Goal: Ask a question

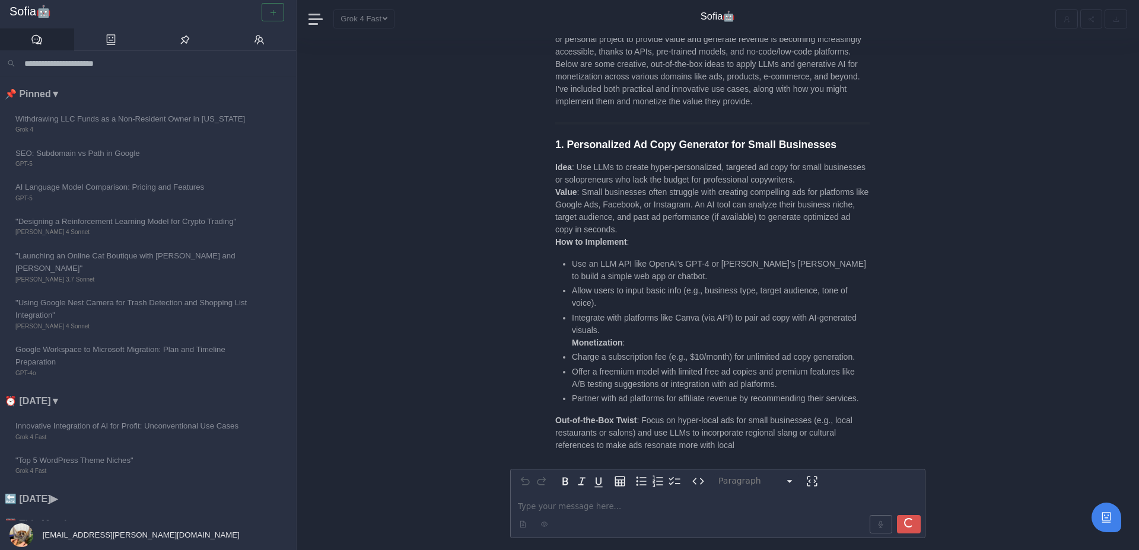
click at [269, 16] on div at bounding box center [272, 12] width 27 height 18
click at [276, 13] on div at bounding box center [272, 12] width 27 height 18
click at [407, 128] on div "Paragraph ********* ***** ********* ********* ********* ********* ********* ***…" at bounding box center [718, 294] width 842 height 512
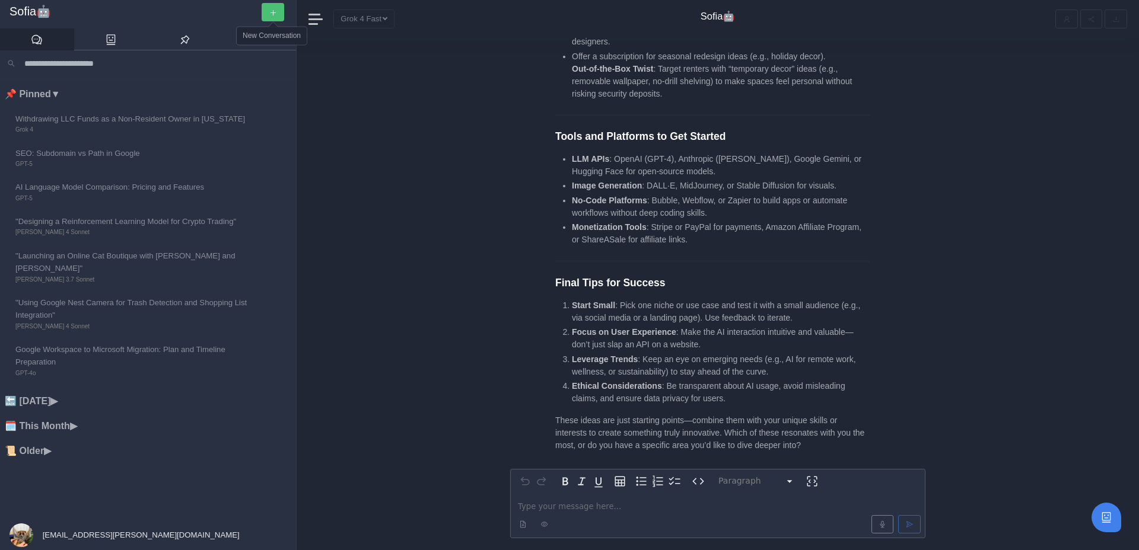
click at [276, 7] on button "button" at bounding box center [273, 12] width 23 height 18
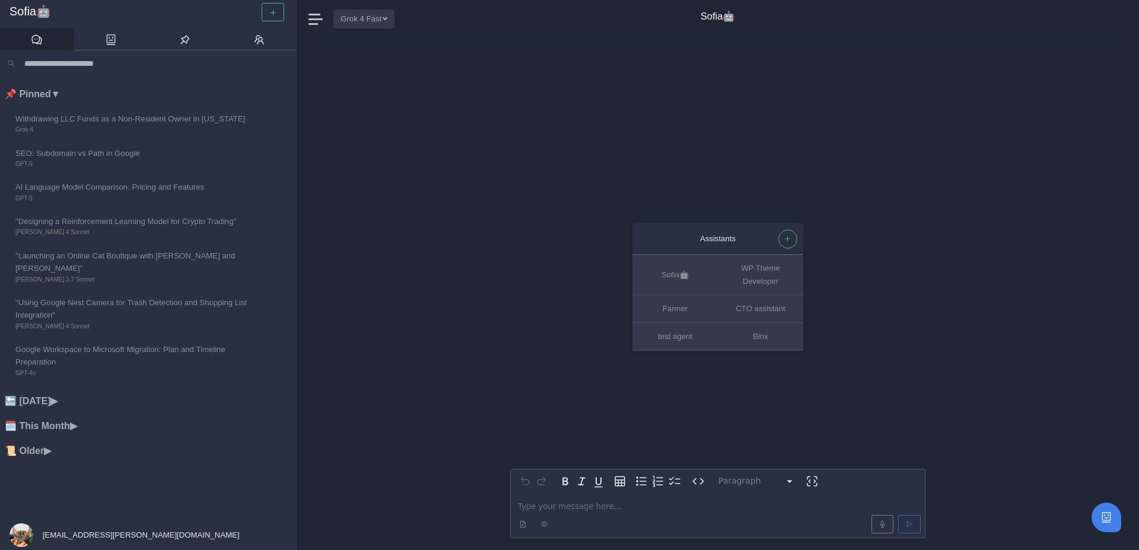
click at [393, 15] on button "Grok 4 Fast" at bounding box center [363, 18] width 61 height 18
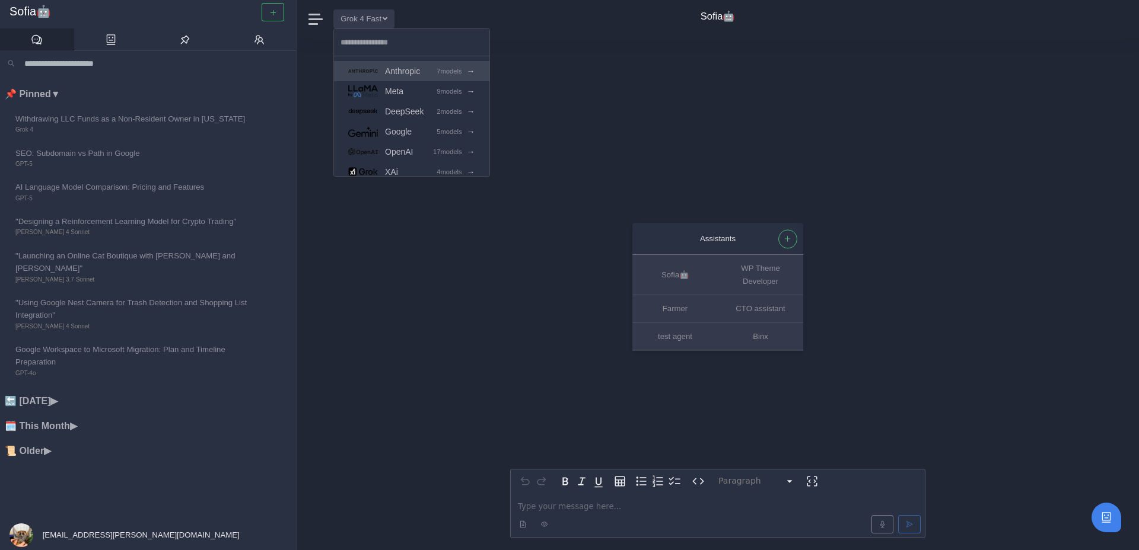
click at [426, 76] on link "Anthropic 7 models →" at bounding box center [411, 71] width 155 height 20
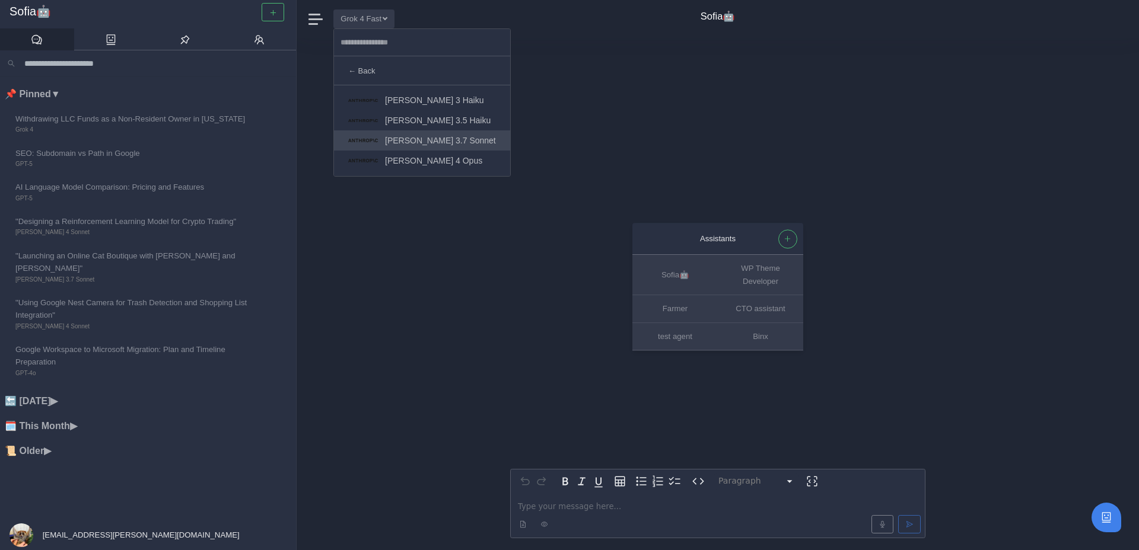
scroll to position [60, 0]
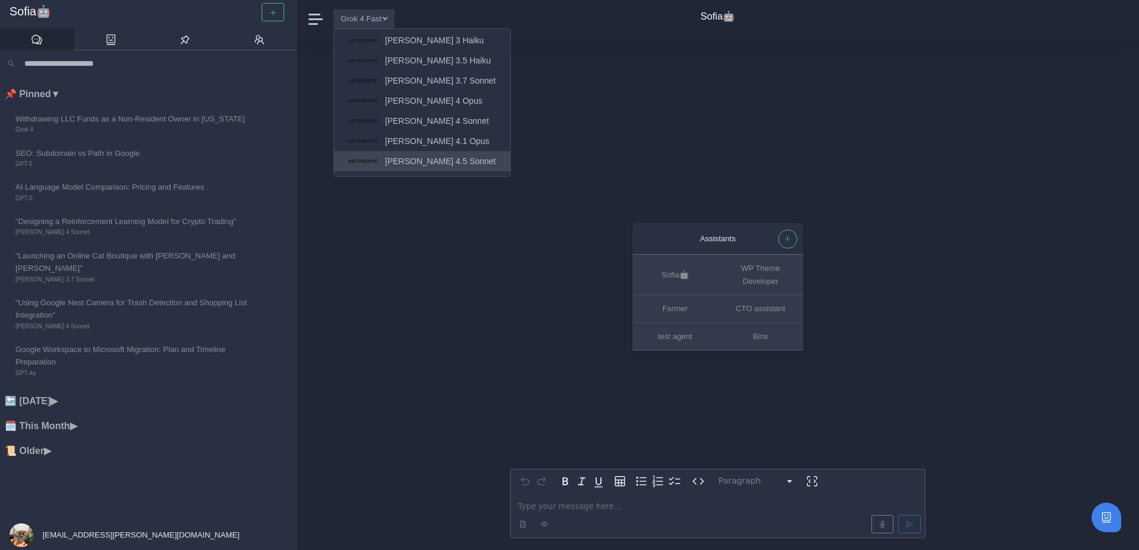
click at [426, 157] on span "[PERSON_NAME] 4.5 Sonnet" at bounding box center [440, 162] width 111 height 14
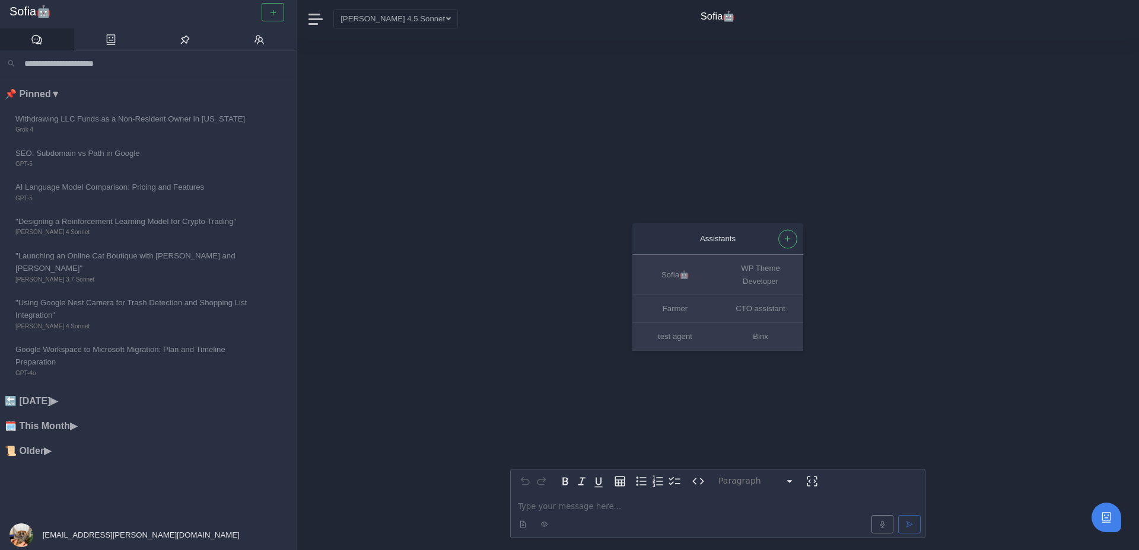
click at [578, 512] on p "editable markdown" at bounding box center [718, 507] width 400 height 12
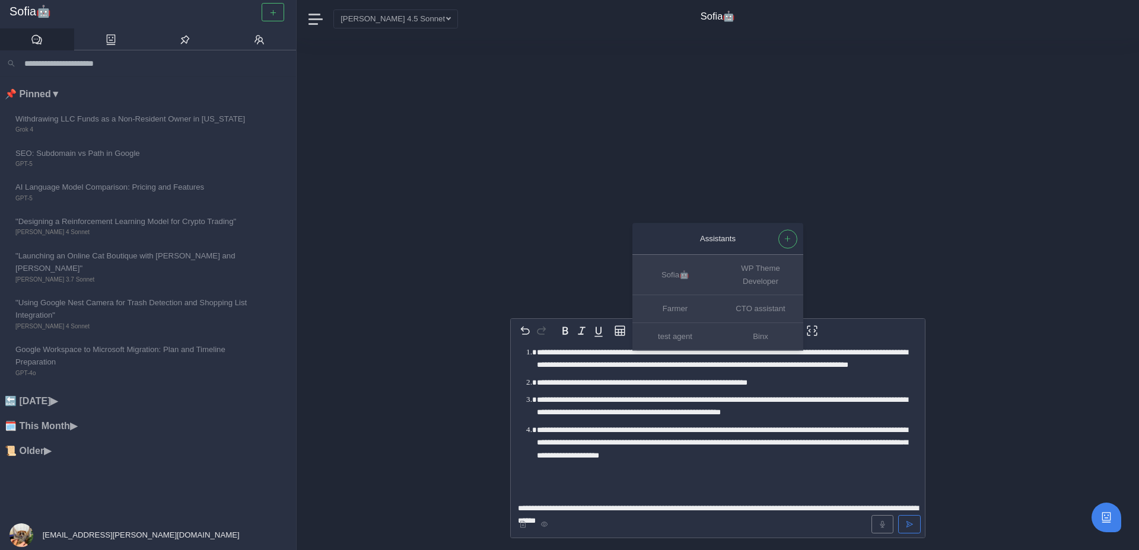
select select
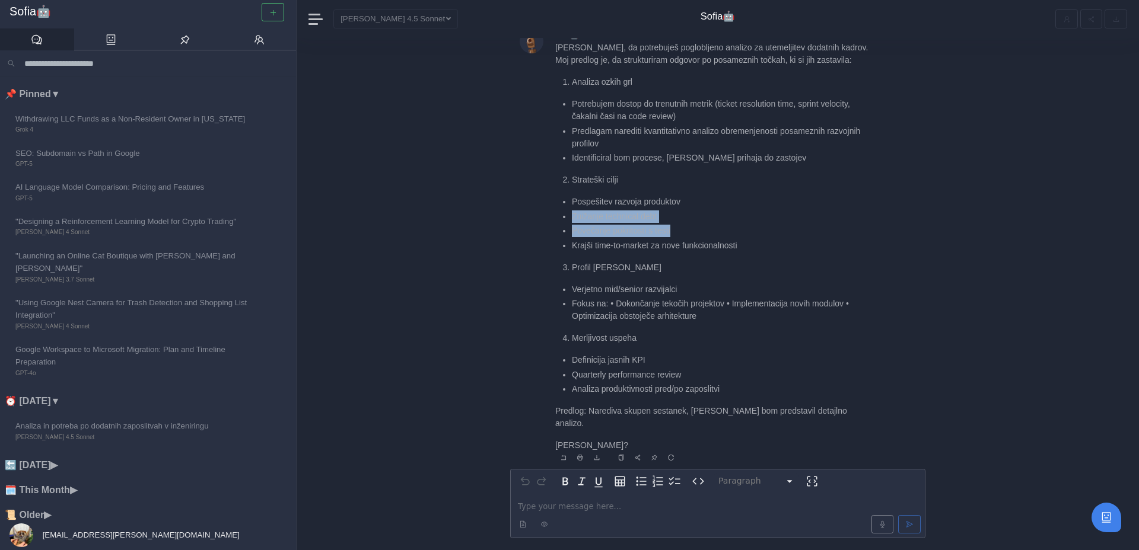
drag, startPoint x: 574, startPoint y: 232, endPoint x: 692, endPoint y: 249, distance: 119.2
click at [692, 249] on ul "Pospešitev razvoja produktov Znižanje technical debt Povečanje pokritosti s tes…" at bounding box center [712, 224] width 314 height 56
click at [692, 237] on li "Povečanje pokritosti s testi" at bounding box center [721, 231] width 298 height 12
click at [543, 506] on p "editable markdown" at bounding box center [718, 505] width 400 height 12
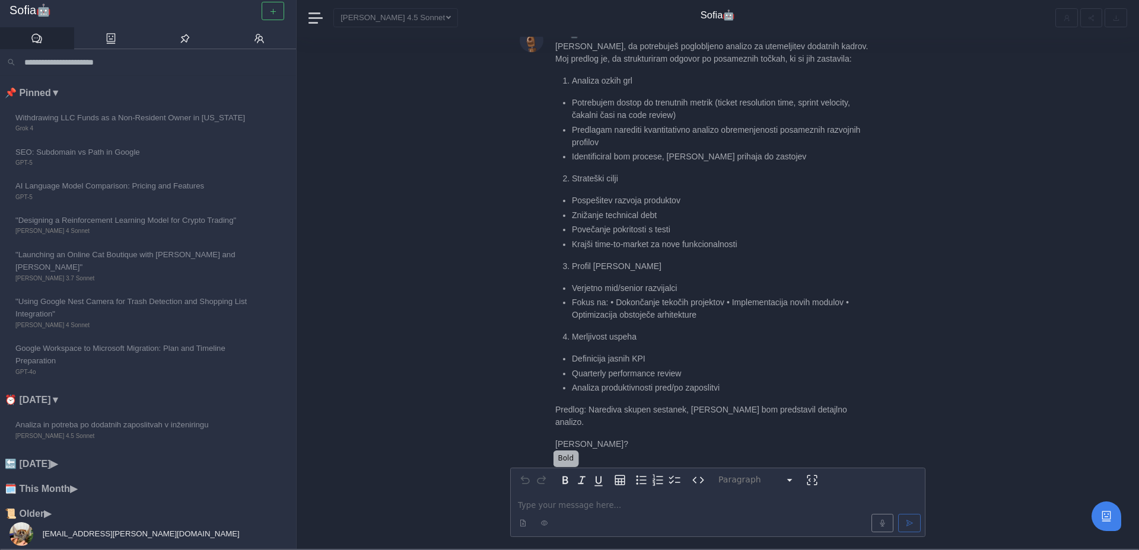
select select
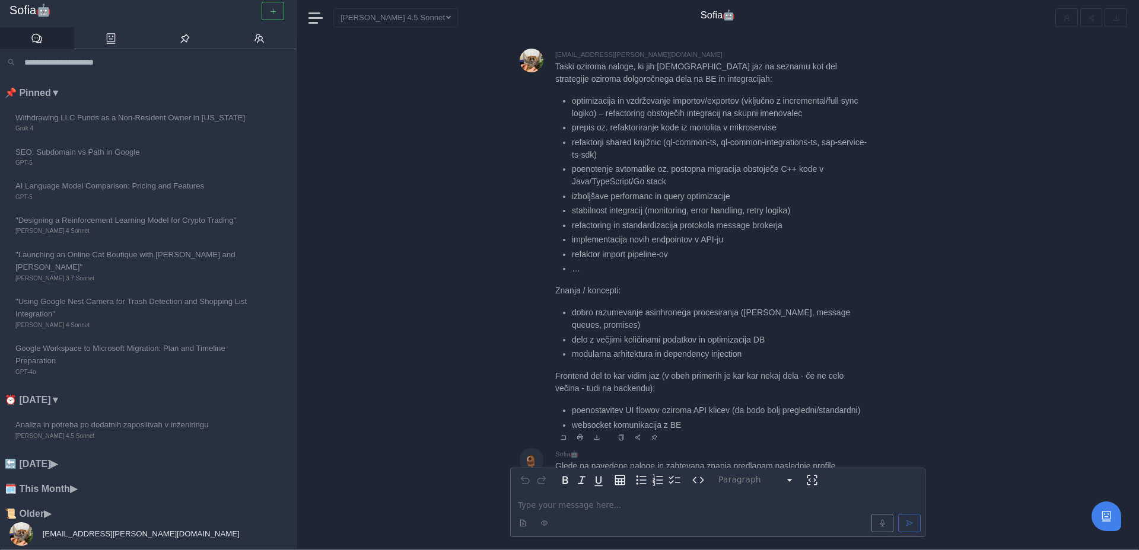
scroll to position [-446, 0]
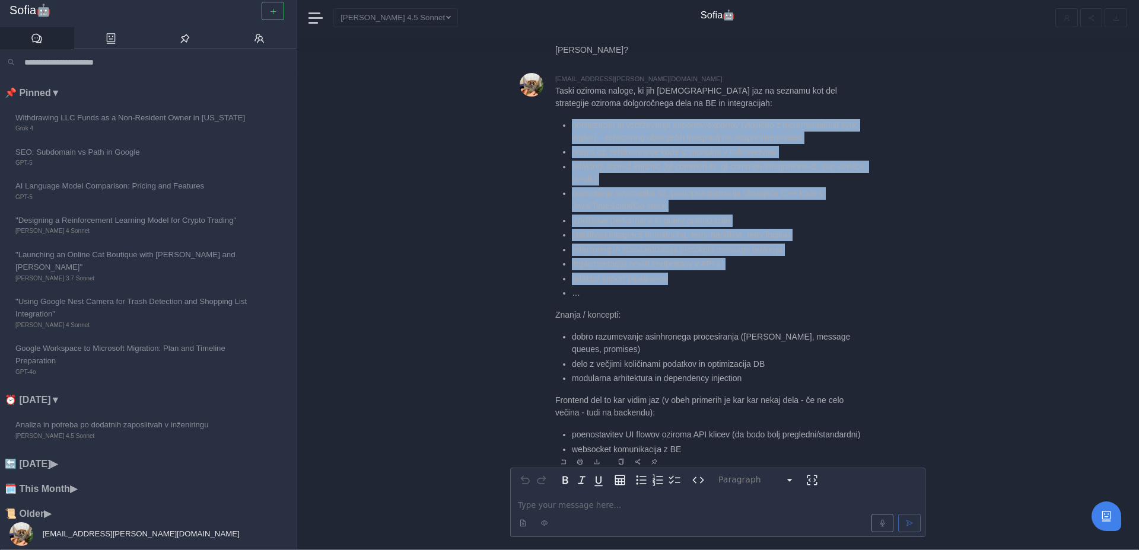
drag, startPoint x: 571, startPoint y: 109, endPoint x: 745, endPoint y: 266, distance: 235.2
click at [745, 266] on ul "optimizacija in vzdrževanje importov/exportov (vključno z incremental/full sync…" at bounding box center [712, 209] width 314 height 181
copy ul "optimizacija in vzdrževanje importov/exportov (vključno z incremental/full sync…"
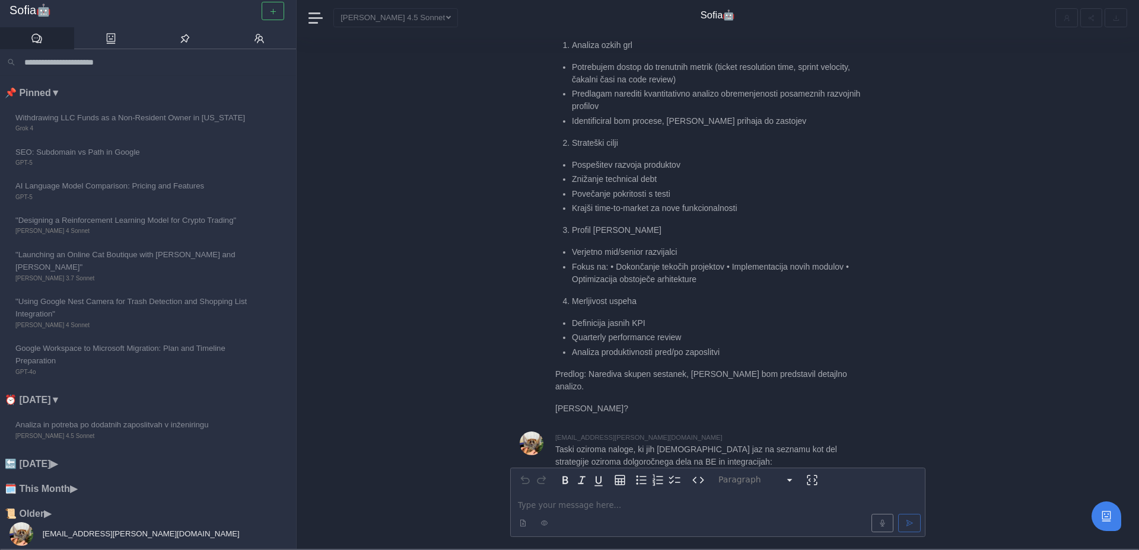
scroll to position [-797, 0]
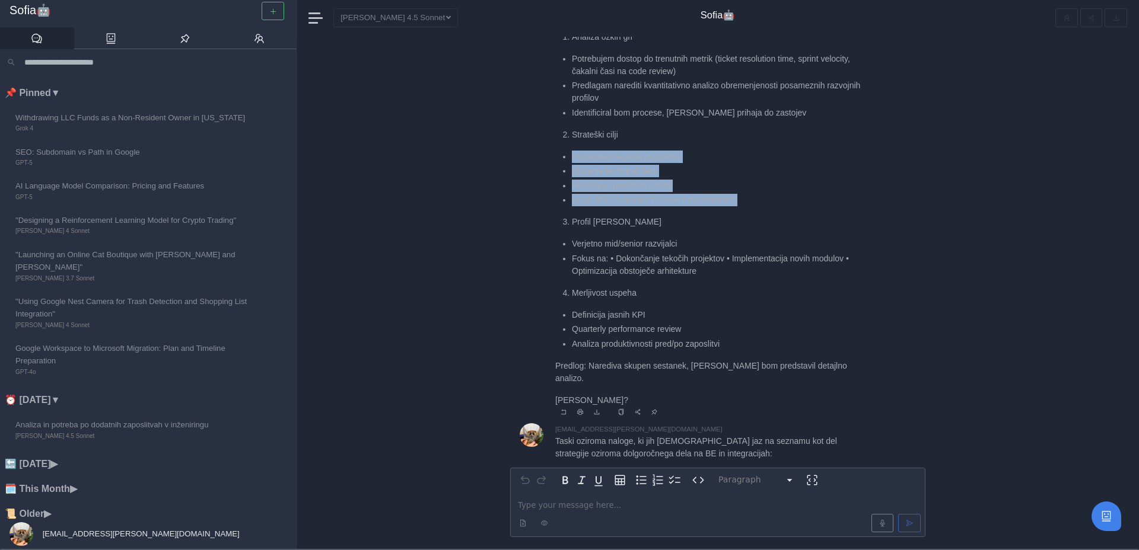
drag, startPoint x: 563, startPoint y: 154, endPoint x: 787, endPoint y: 195, distance: 227.3
click at [790, 196] on ul "Pospešitev razvoja produktov Znižanje technical debt Povečanje pokritosti s tes…" at bounding box center [712, 179] width 314 height 56
copy ul "Pospešitev razvoja produktov Znižanje technical debt Povečanje pokritosti s tes…"
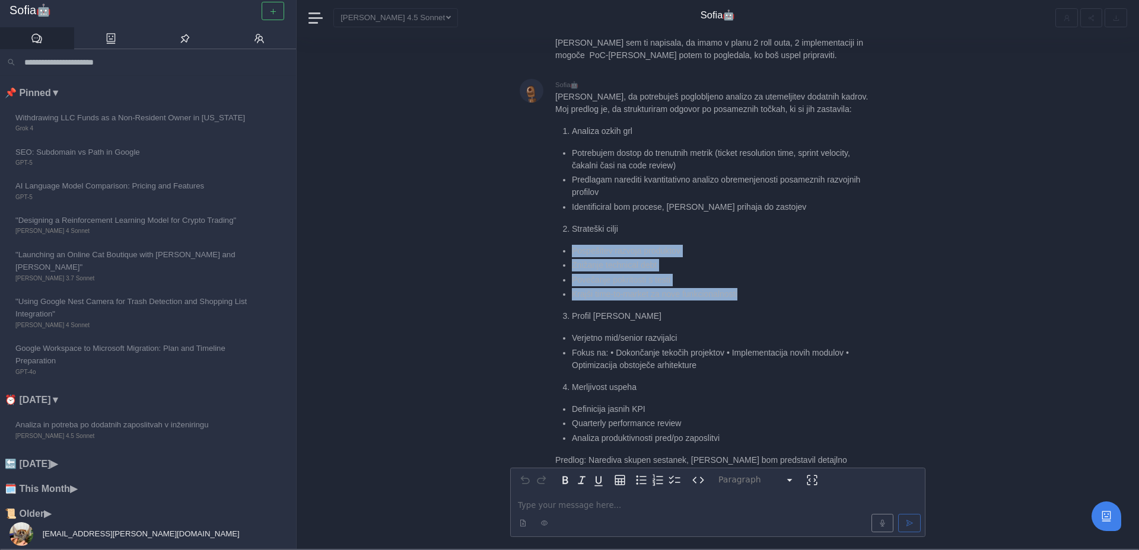
scroll to position [-892, 0]
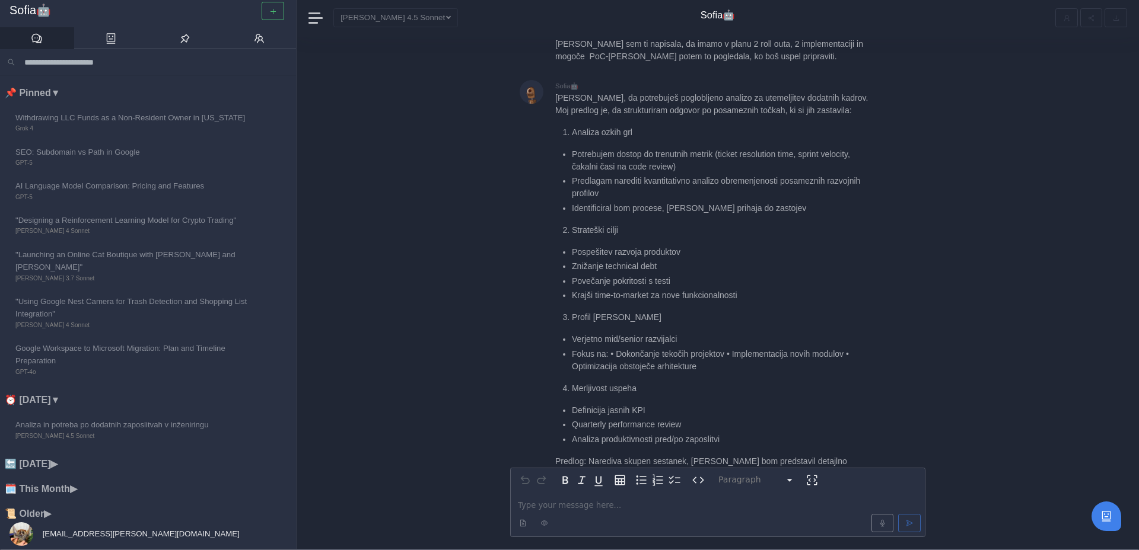
click at [542, 258] on div at bounding box center [533, 298] width 26 height 437
click at [272, 10] on icon "button" at bounding box center [273, 12] width 8 height 8
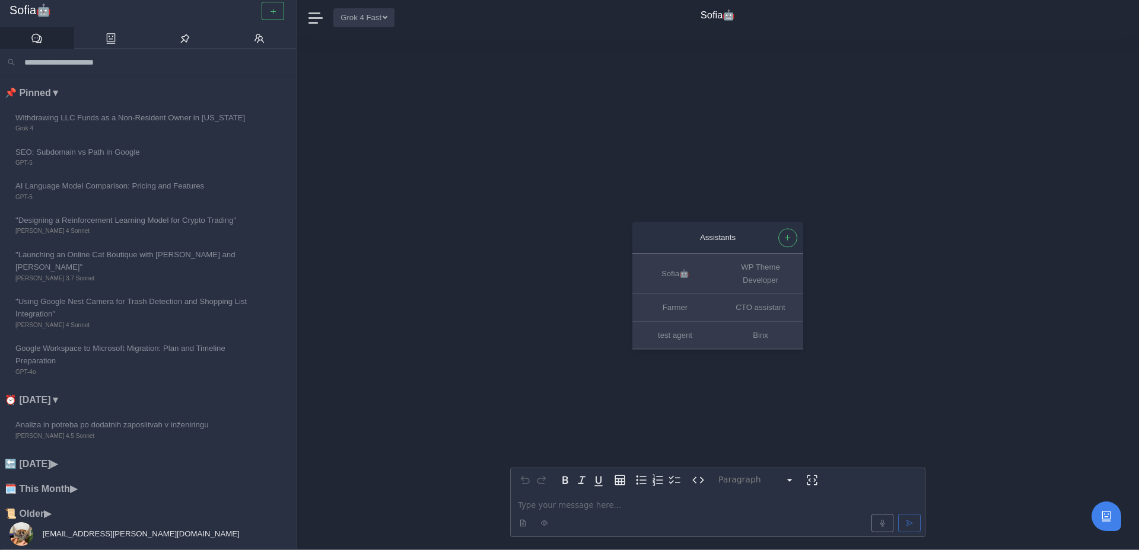
click at [384, 13] on button "Grok 4 Fast" at bounding box center [363, 17] width 61 height 18
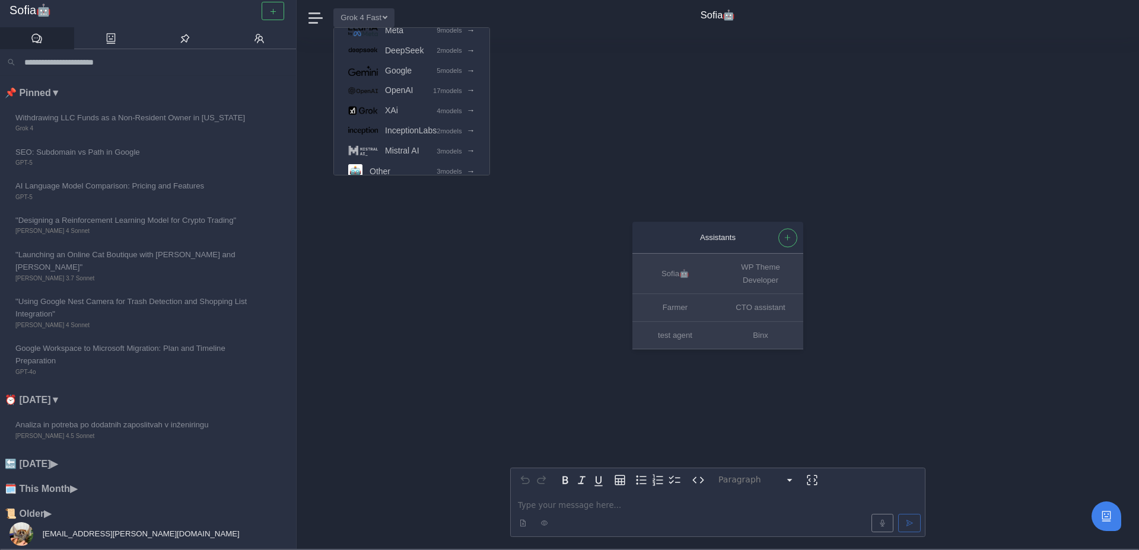
click at [412, 20] on link "Anthropic 7 models →" at bounding box center [411, 10] width 155 height 20
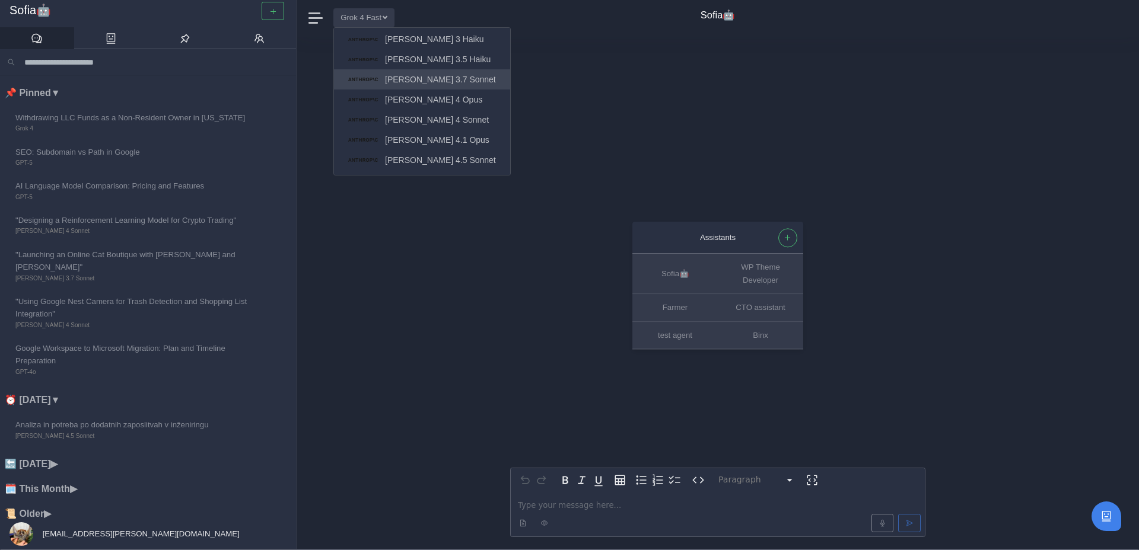
scroll to position [60, 0]
click at [413, 152] on link "[PERSON_NAME] 4.5 Sonnet" at bounding box center [422, 160] width 176 height 20
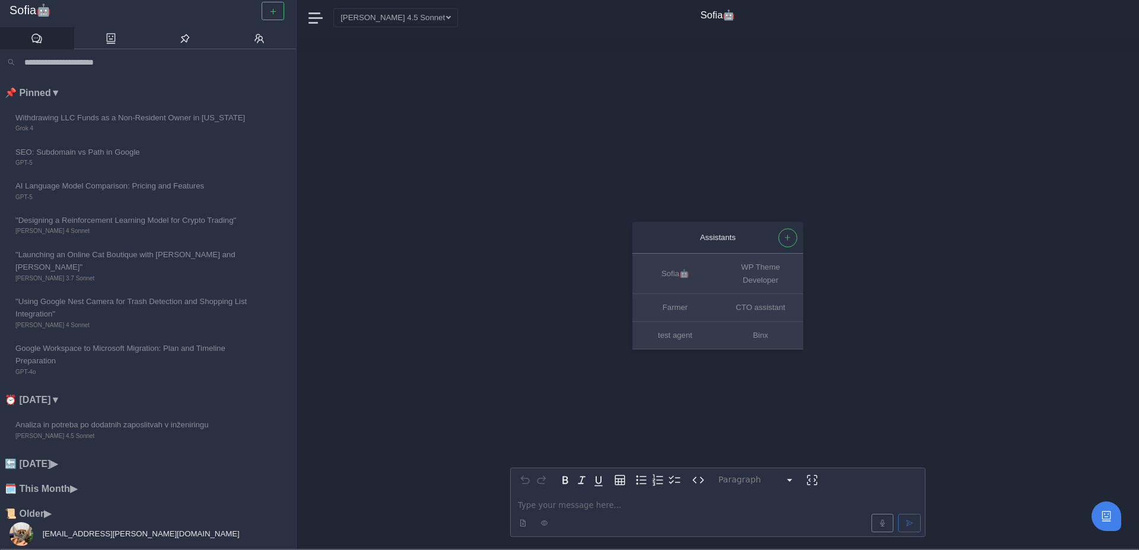
click at [553, 500] on p "editable markdown" at bounding box center [718, 505] width 400 height 12
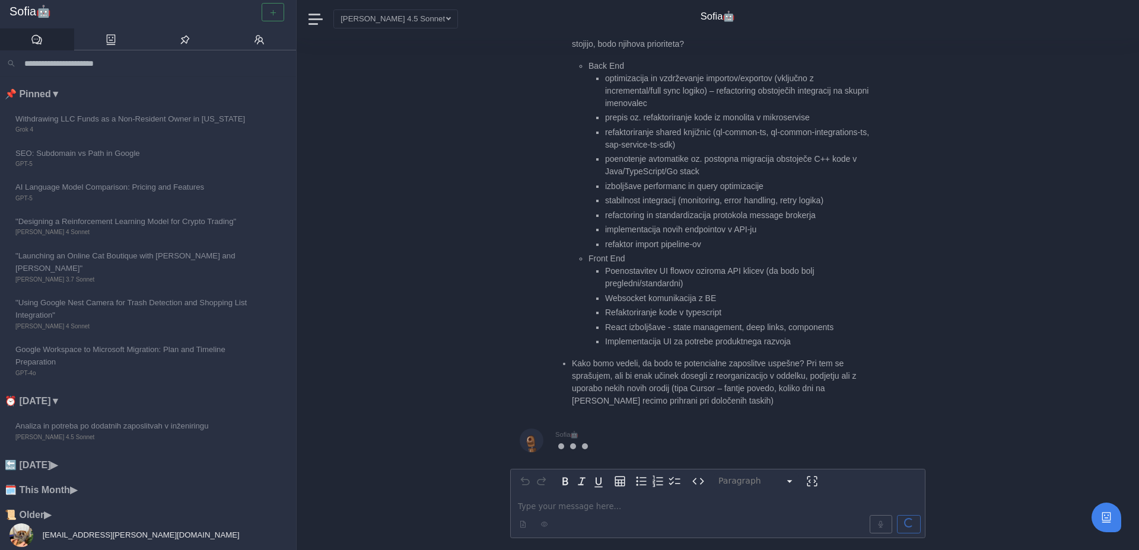
scroll to position [0, 0]
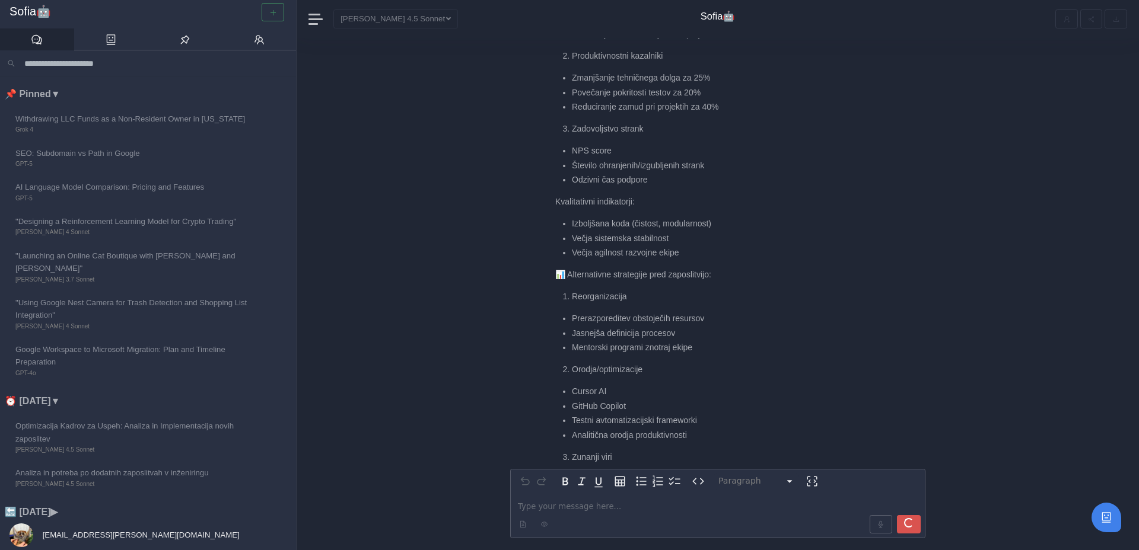
scroll to position [-609, 0]
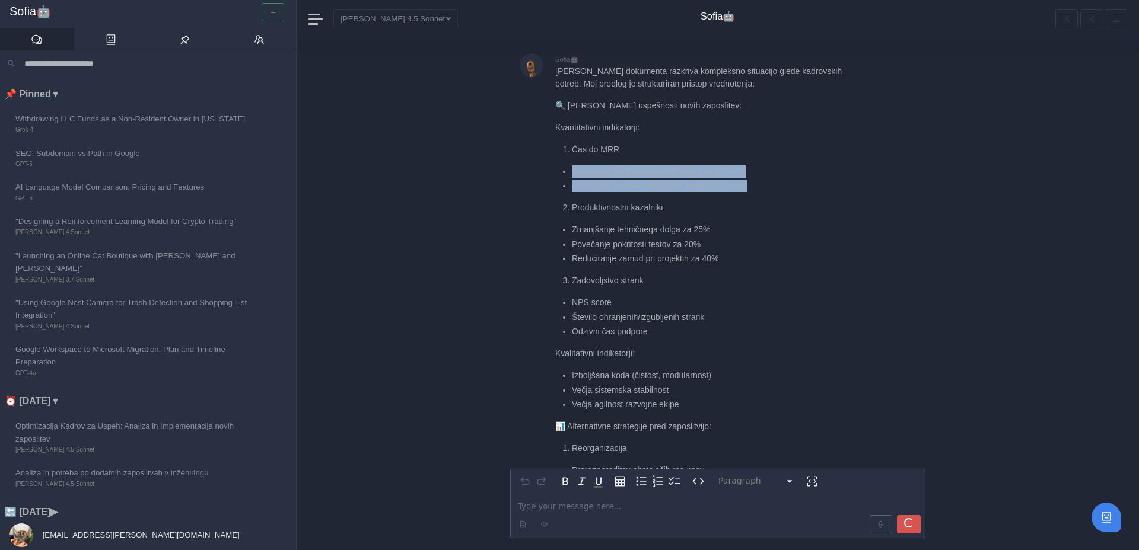
drag, startPoint x: 560, startPoint y: 173, endPoint x: 808, endPoint y: 186, distance: 247.7
click at [808, 186] on ul "Skrajšanje implementacijskih rokov za 30-50% Povečanje številka zaključenih pro…" at bounding box center [712, 178] width 314 height 27
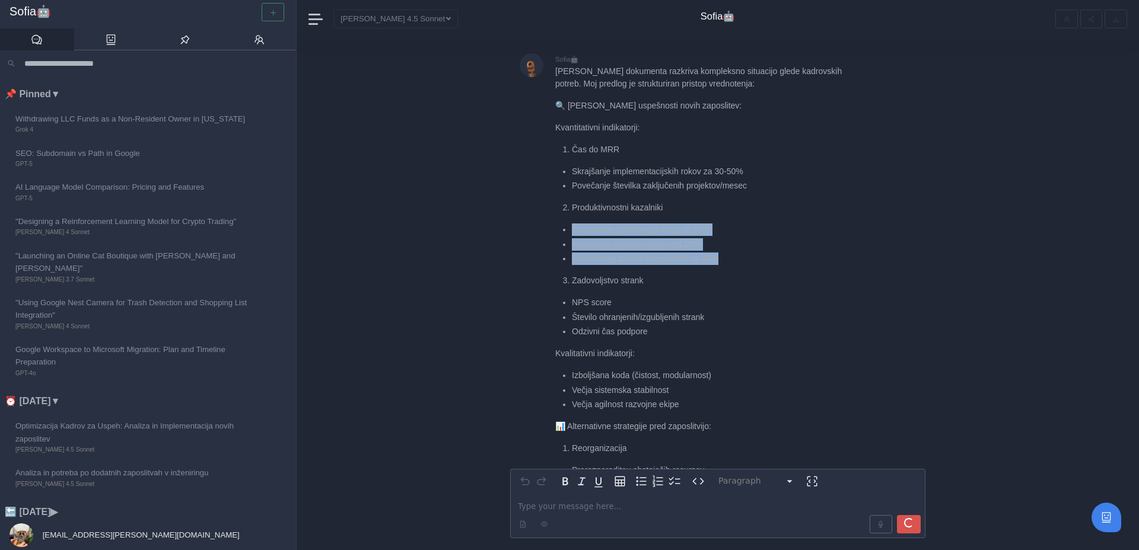
drag, startPoint x: 563, startPoint y: 230, endPoint x: 757, endPoint y: 260, distance: 196.3
click at [757, 261] on ul "Zmanjšanje tehničnega dolga za 25% Povečanje pokritosti testov za 20% Reduciran…" at bounding box center [712, 245] width 314 height 42
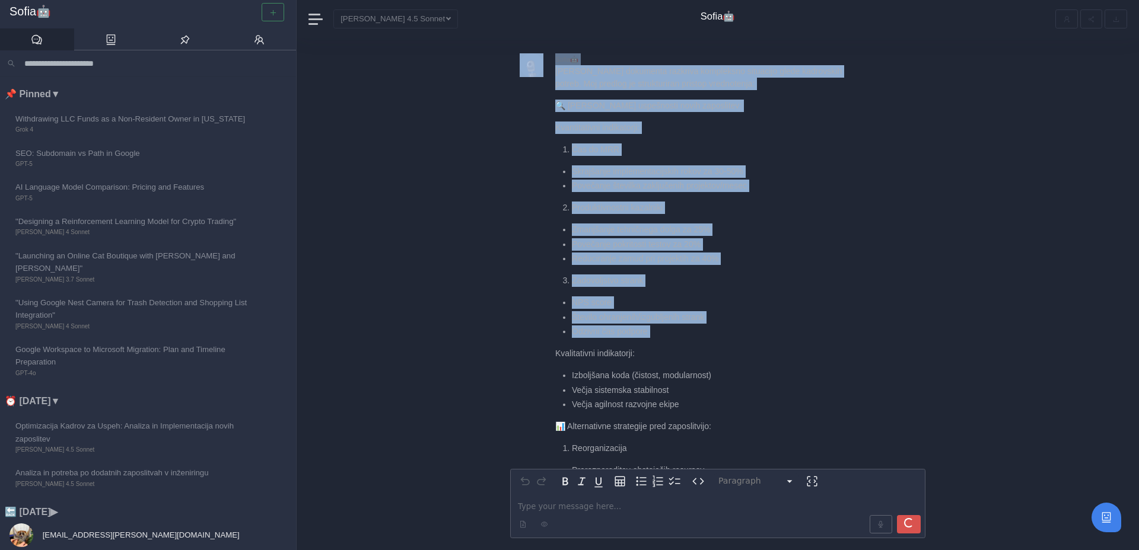
drag, startPoint x: 664, startPoint y: 339, endPoint x: 542, endPoint y: 281, distance: 135.1
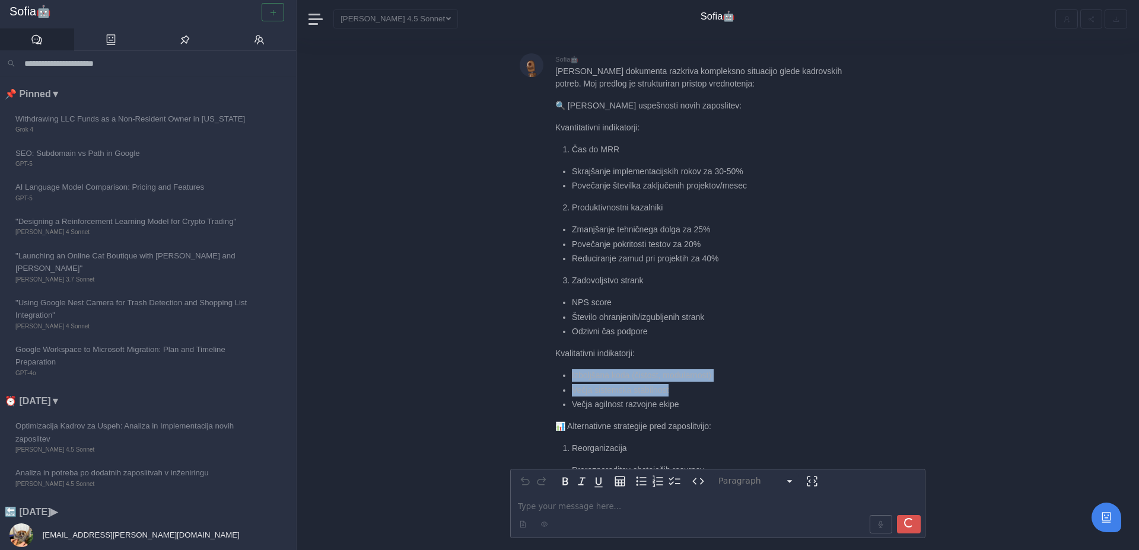
drag, startPoint x: 566, startPoint y: 374, endPoint x: 723, endPoint y: 387, distance: 157.7
click at [723, 387] on ul "Izboljšana koda (čistost, modularnost) Večja sistemska stabilnost Večja agilnos…" at bounding box center [712, 391] width 314 height 42
click at [723, 387] on li "Večja sistemska stabilnost" at bounding box center [721, 390] width 298 height 12
drag, startPoint x: 722, startPoint y: 405, endPoint x: 565, endPoint y: 368, distance: 162.0
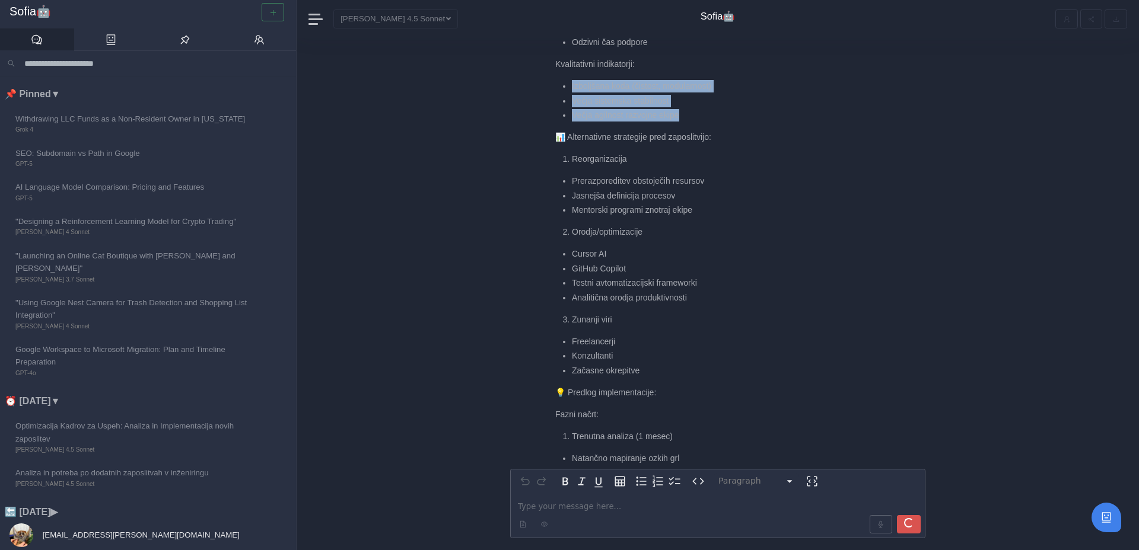
scroll to position [0, 0]
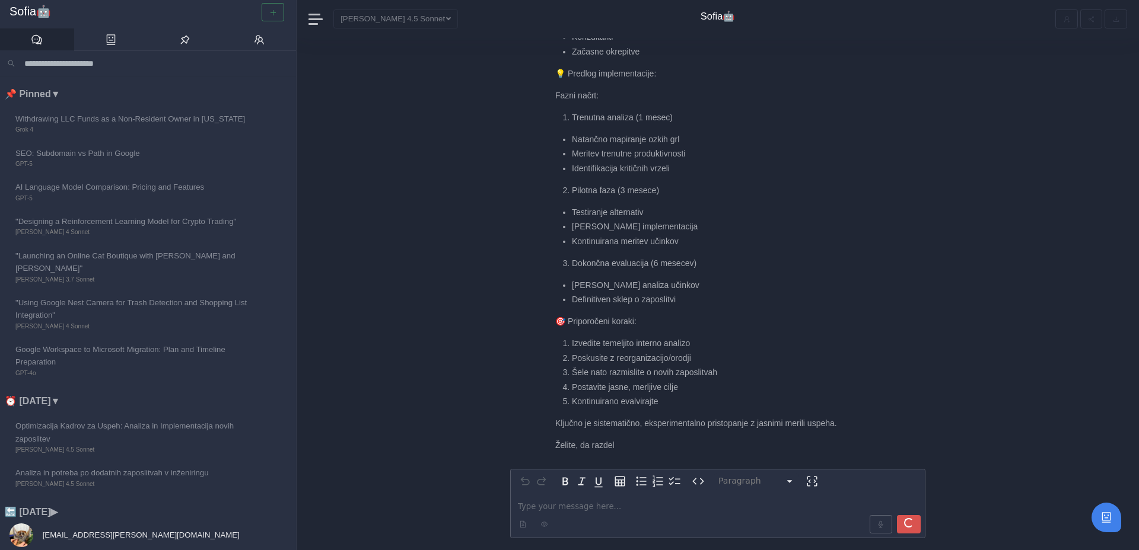
click at [542, 504] on p "editable markdown" at bounding box center [718, 507] width 400 height 12
click at [272, 18] on div at bounding box center [272, 12] width 27 height 18
click at [273, 9] on div at bounding box center [272, 12] width 27 height 18
click at [402, 145] on div "Paragraph ********* ***** ********* ********* ********* ********* ********* ***…" at bounding box center [718, 294] width 842 height 512
click at [270, 9] on div at bounding box center [272, 12] width 27 height 18
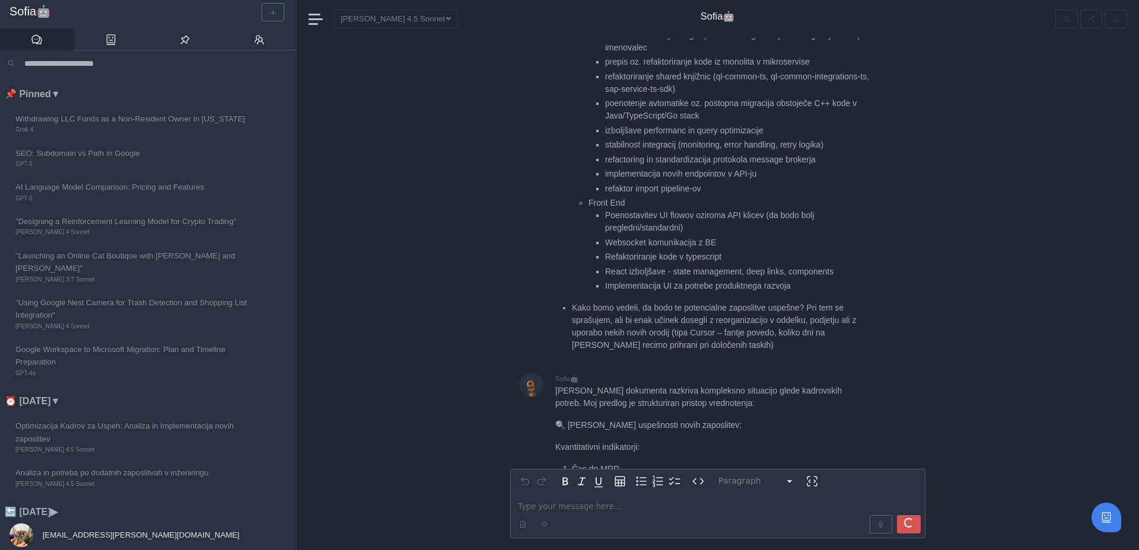
scroll to position [-967, 0]
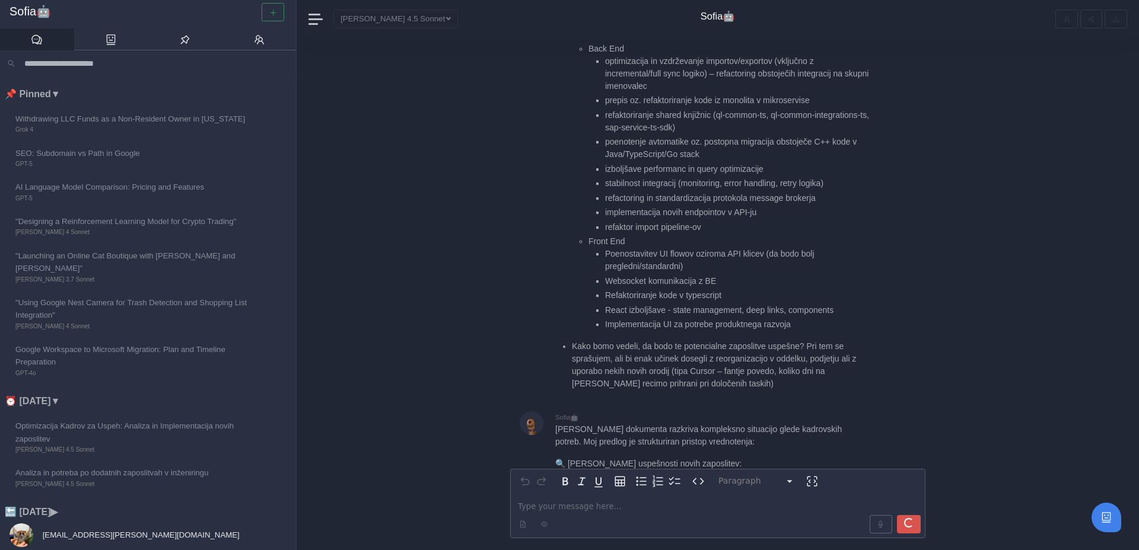
click at [273, 14] on div at bounding box center [272, 12] width 27 height 18
click at [361, 15] on div "Claude 4.5 Sonnet Anthropic 7 models → Meta 9 models → DeepSeek 2 models → Goog…" at bounding box center [437, 18] width 208 height 18
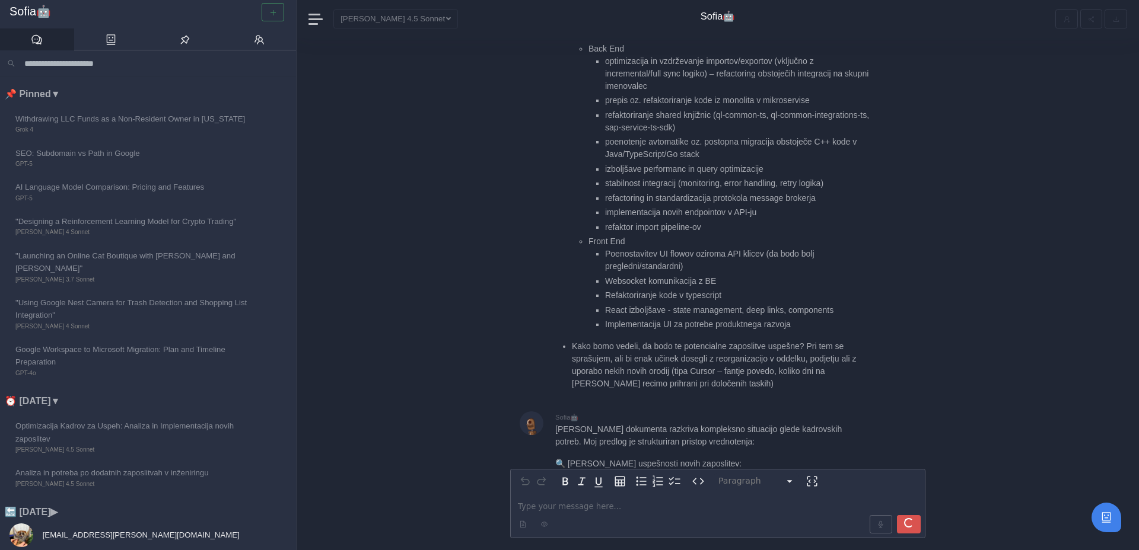
click at [361, 20] on div "Claude 4.5 Sonnet Anthropic 7 models → Meta 9 models → DeepSeek 2 models → Goog…" at bounding box center [437, 18] width 208 height 18
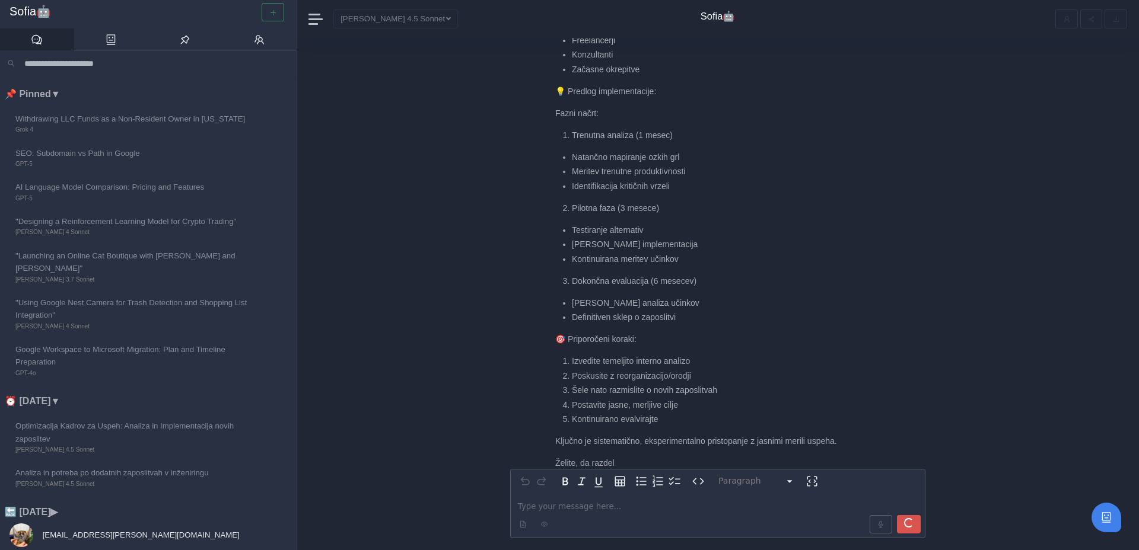
scroll to position [0, 0]
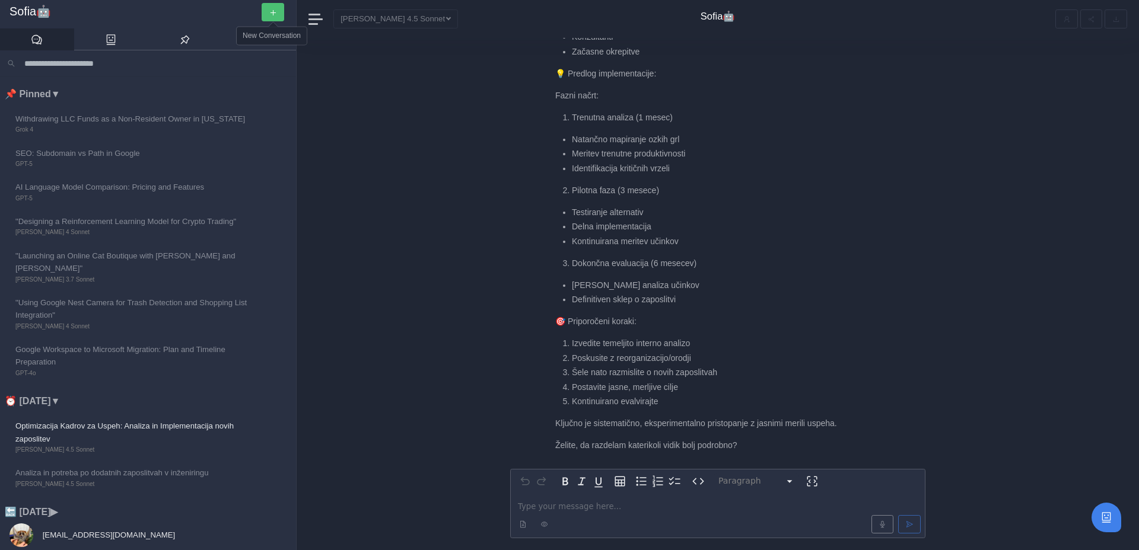
click at [282, 13] on button "button" at bounding box center [273, 12] width 23 height 18
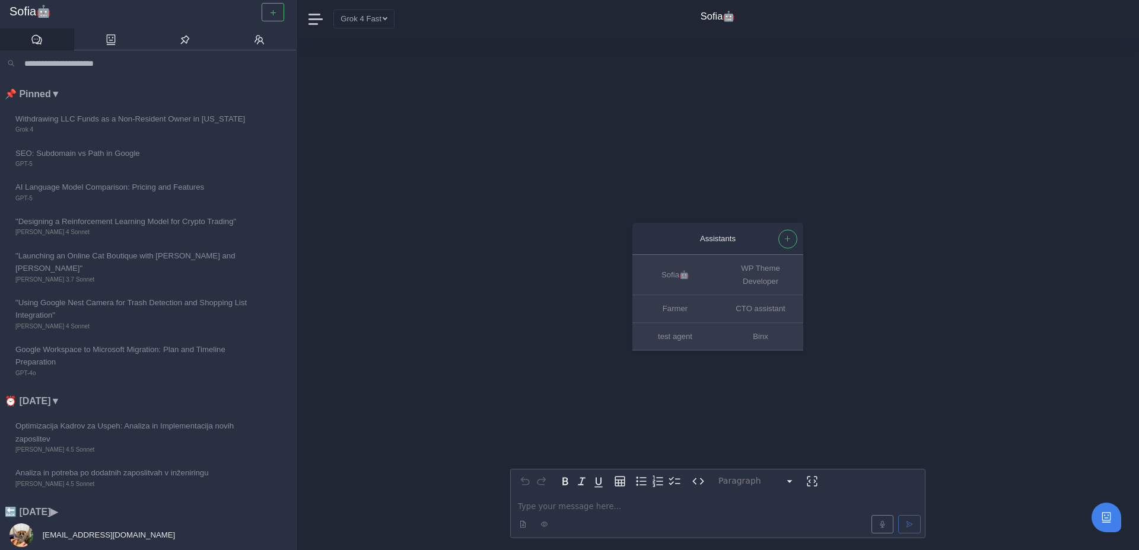
click at [556, 509] on p "editable markdown" at bounding box center [718, 507] width 400 height 12
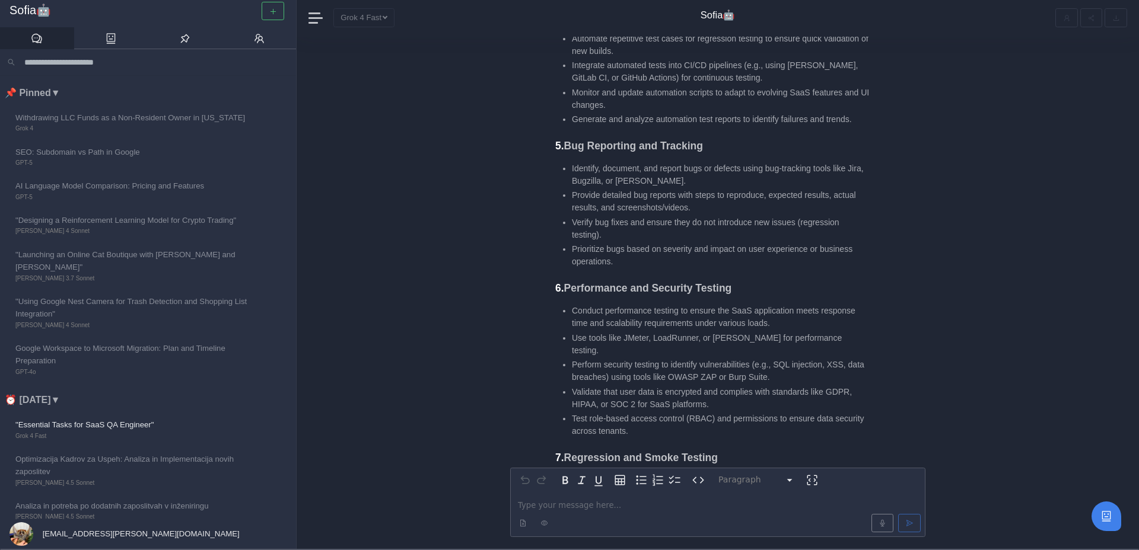
scroll to position [-1031, 0]
drag, startPoint x: 569, startPoint y: 133, endPoint x: 708, endPoint y: 132, distance: 138.8
click at [708, 142] on h3 "5. Bug Reporting and Tracking" at bounding box center [712, 148] width 314 height 13
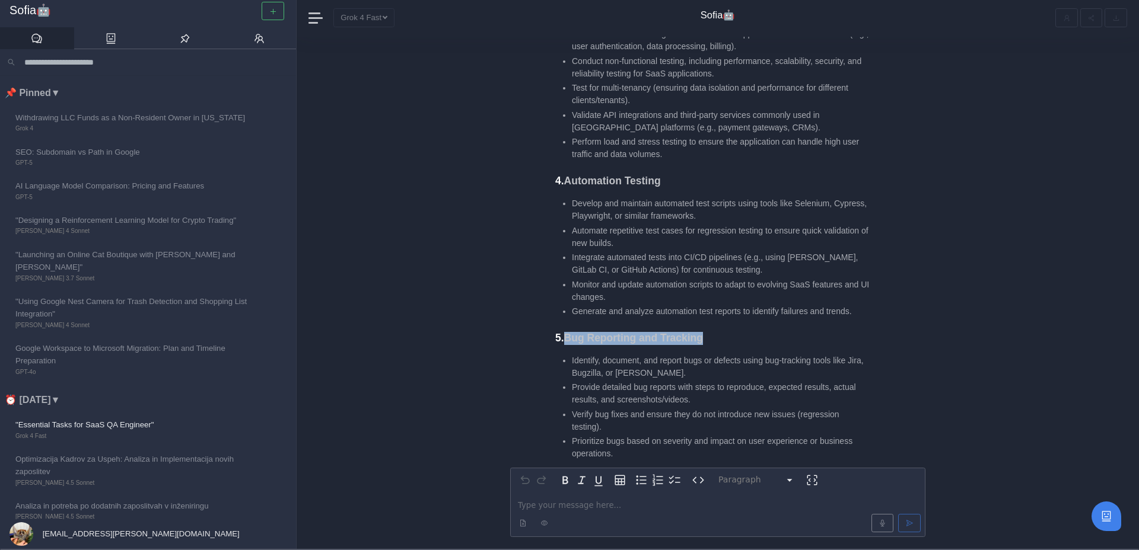
scroll to position [-1721, 0]
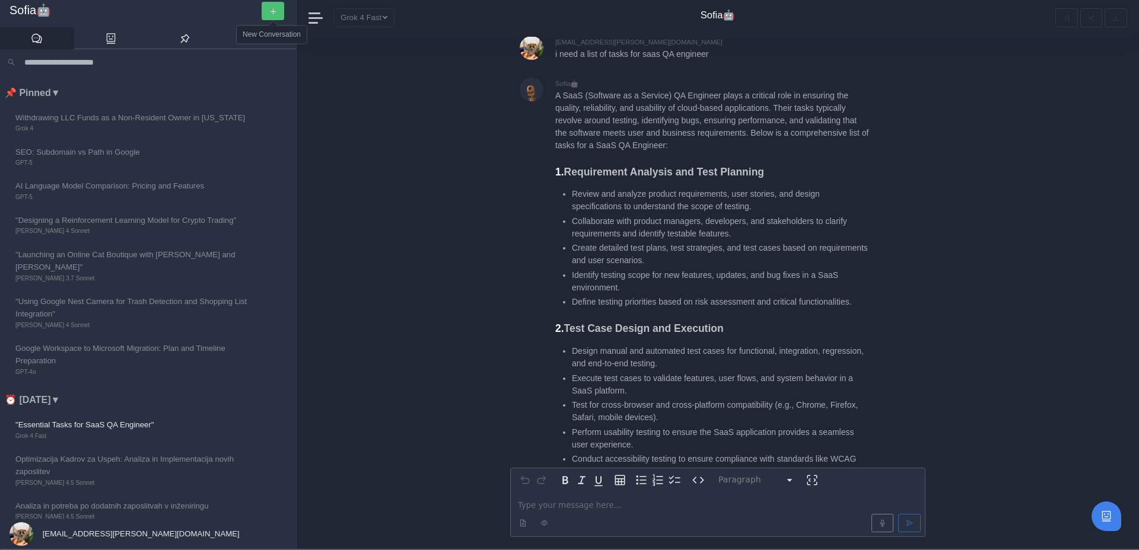
click at [273, 8] on icon "button" at bounding box center [273, 12] width 8 height 8
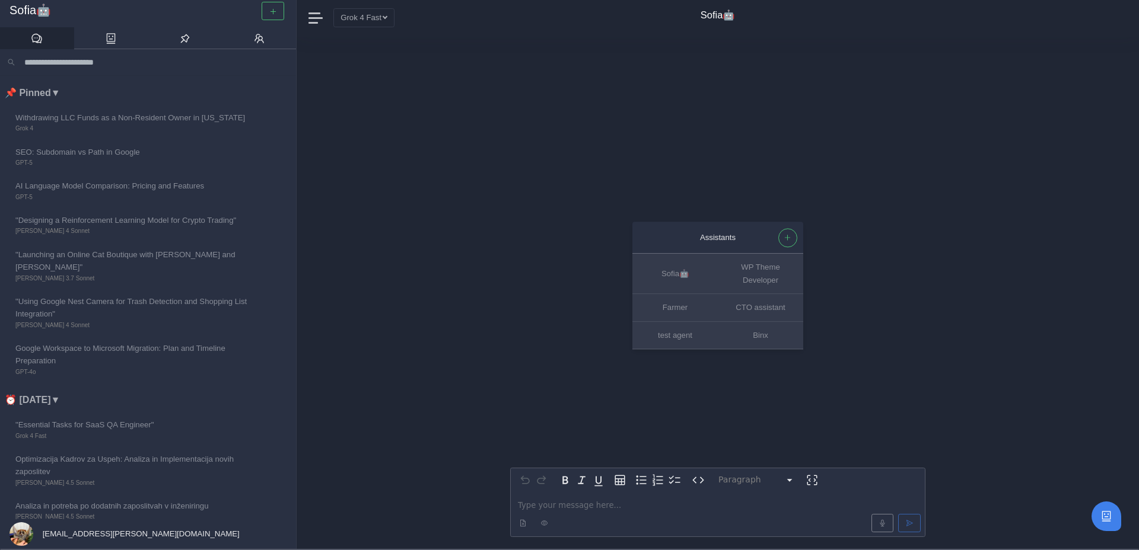
click at [528, 502] on p "editable markdown" at bounding box center [718, 505] width 400 height 12
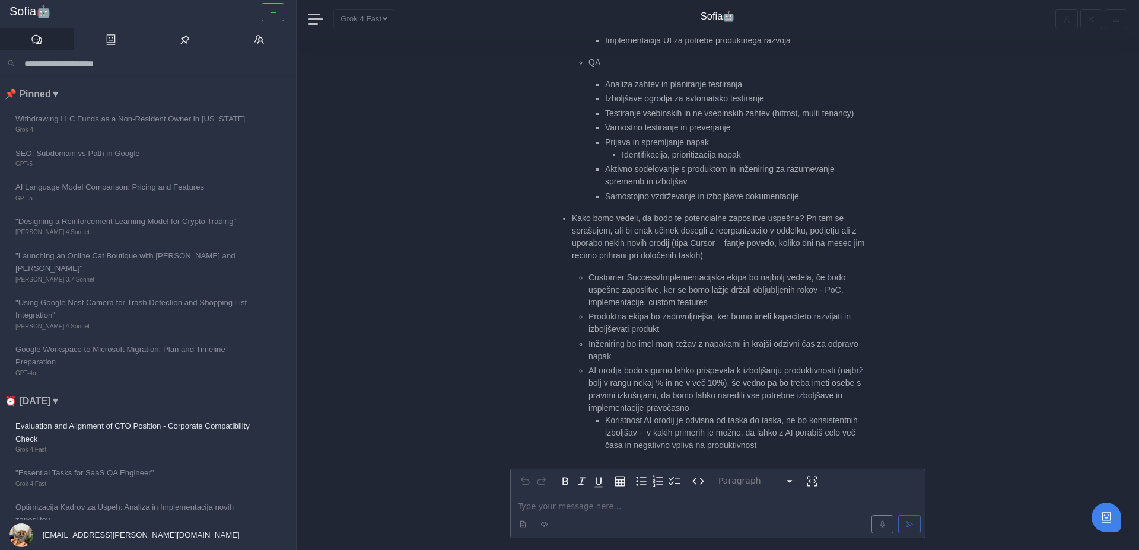
scroll to position [1, 0]
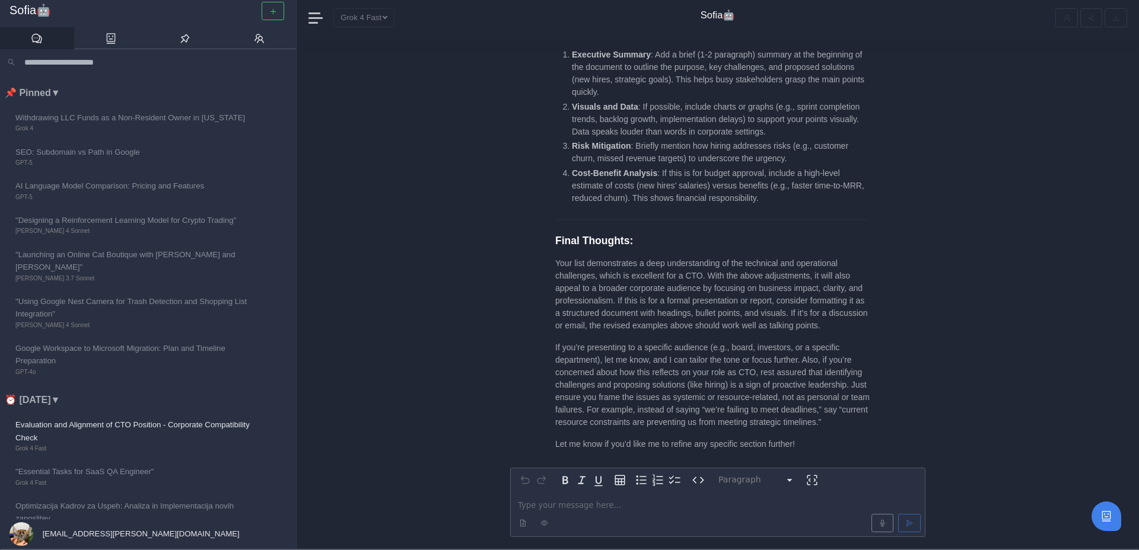
click at [554, 500] on p "editable markdown" at bounding box center [718, 505] width 400 height 12
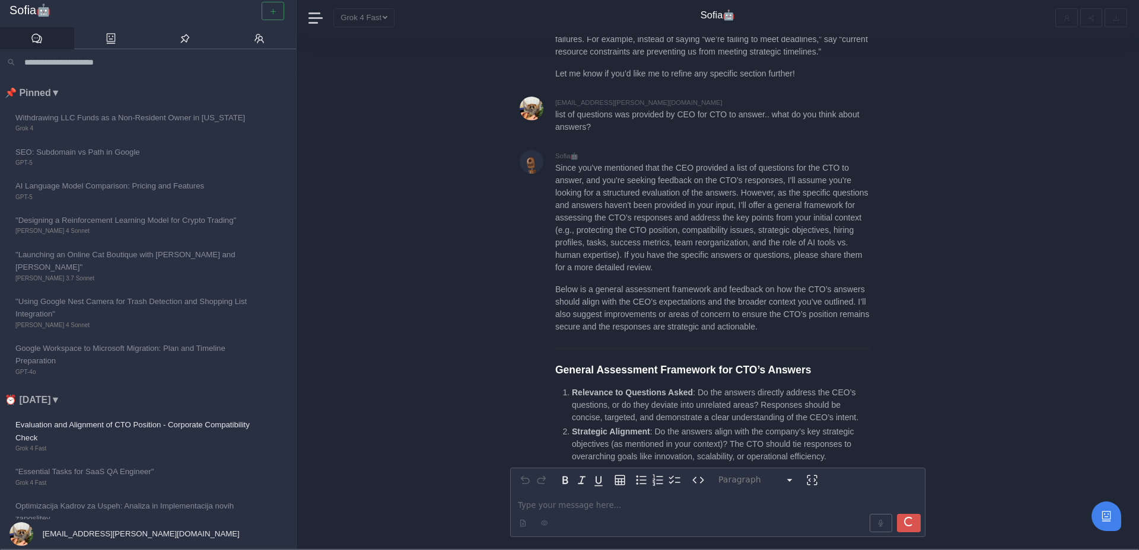
scroll to position [-147, 0]
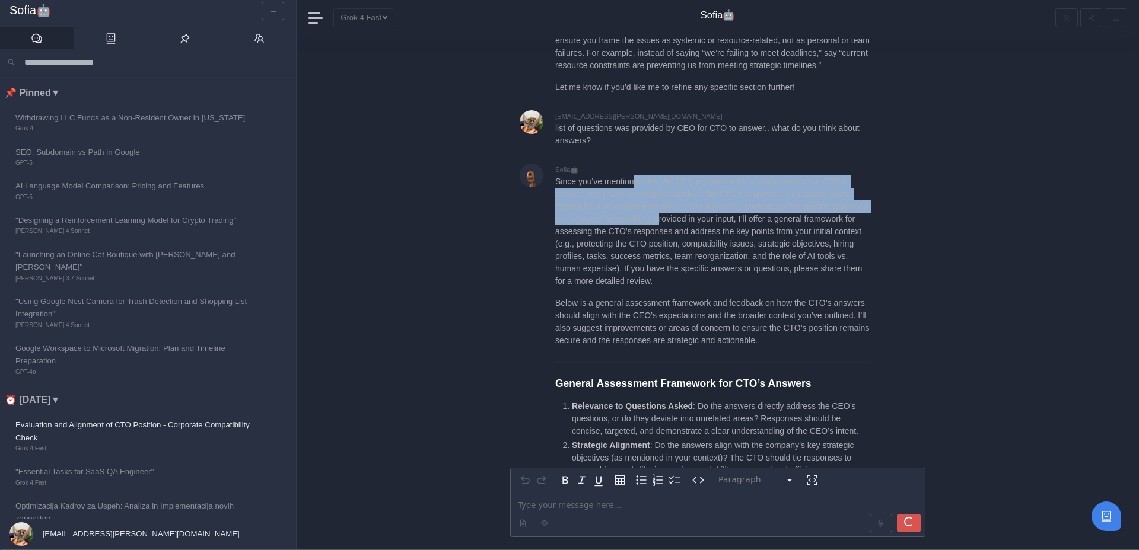
drag, startPoint x: 639, startPoint y: 168, endPoint x: 700, endPoint y: 212, distance: 75.2
click at [700, 212] on p "Since you've mentioned that the CEO provided a list of questions for the CTO to…" at bounding box center [712, 232] width 314 height 112
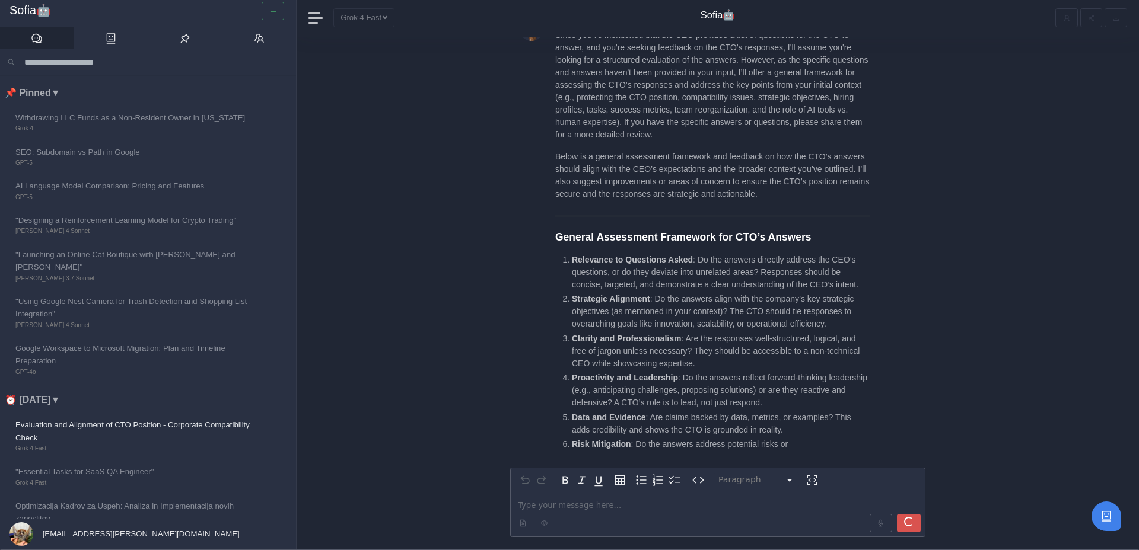
click at [639, 504] on p "editable markdown" at bounding box center [718, 505] width 400 height 12
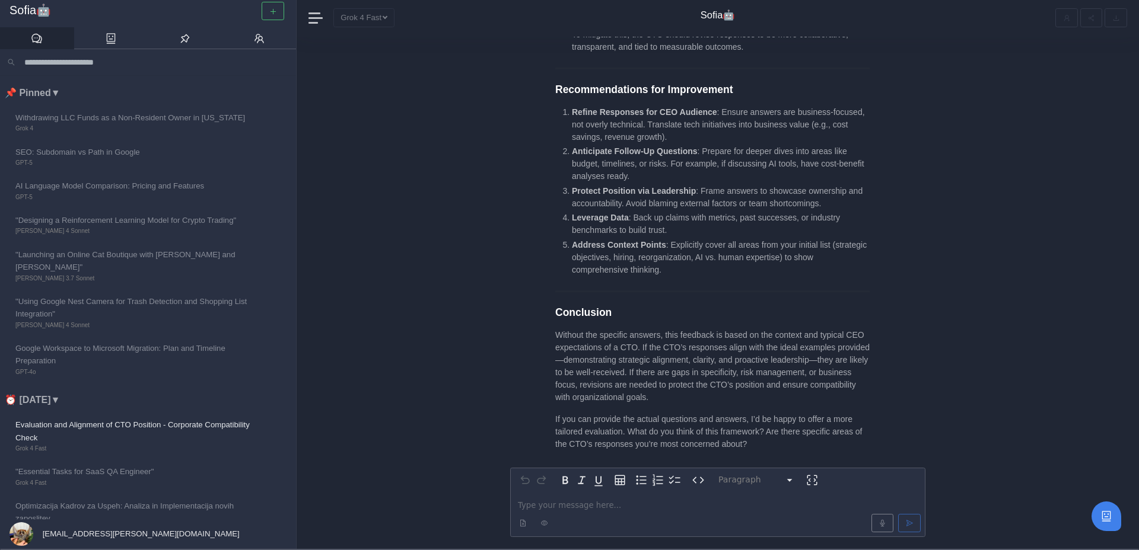
click at [574, 501] on p "editable markdown" at bounding box center [718, 505] width 400 height 12
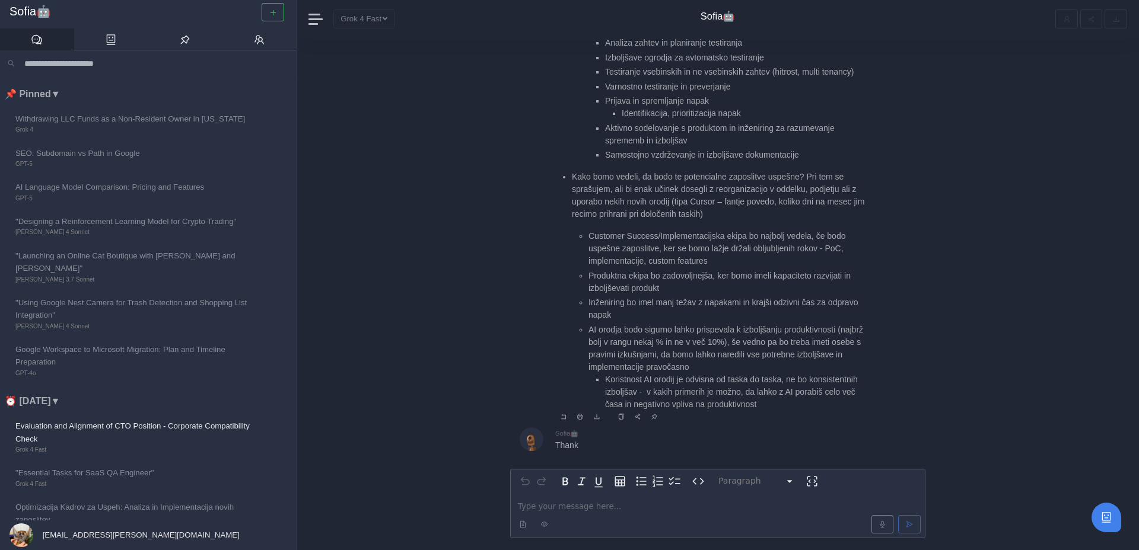
scroll to position [1, 0]
click at [567, 502] on p "editable markdown" at bounding box center [718, 505] width 400 height 12
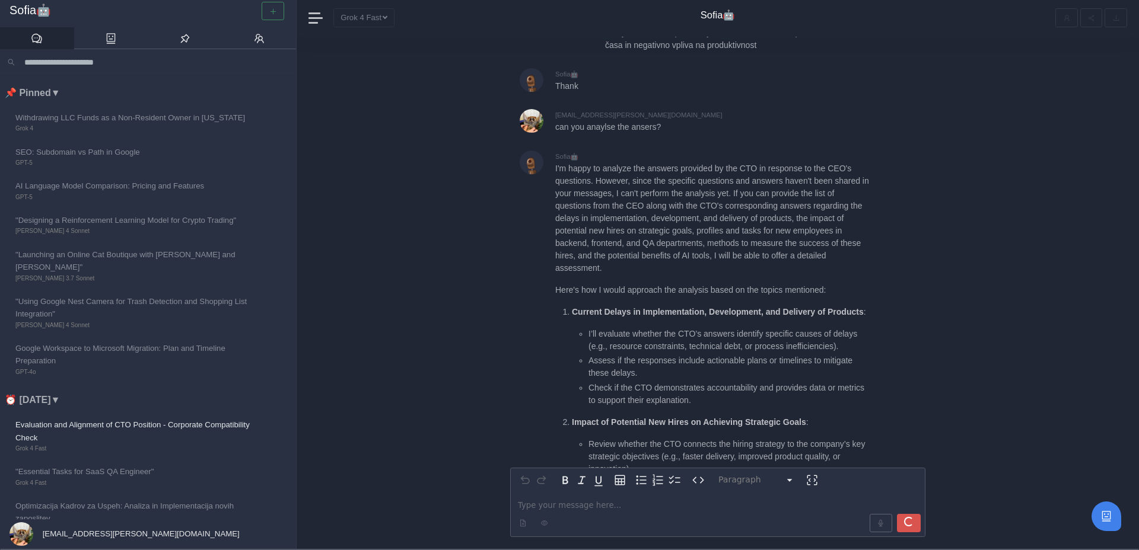
click at [273, 10] on div at bounding box center [272, 11] width 27 height 18
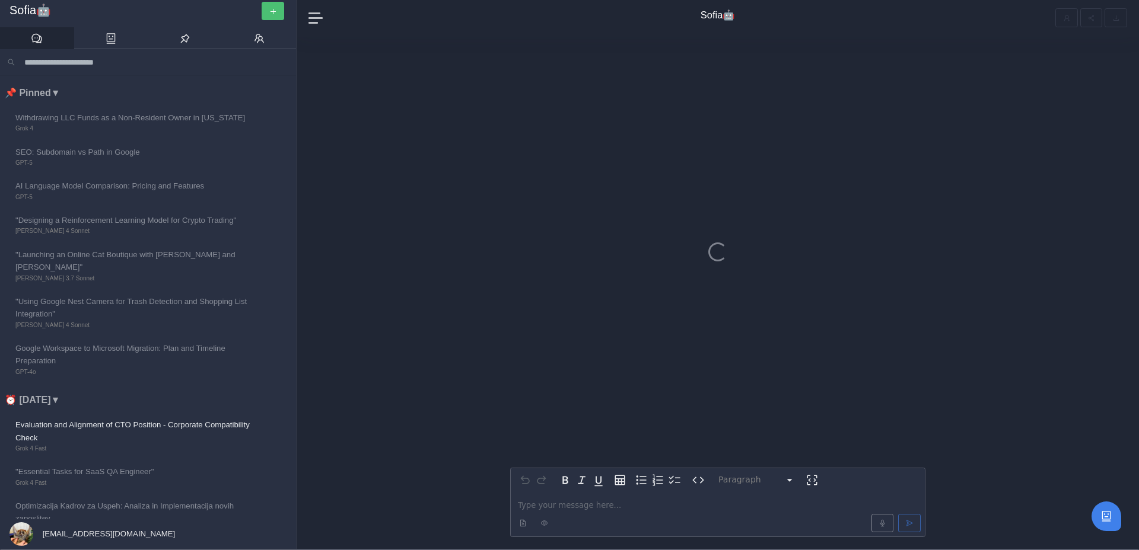
scroll to position [1, 0]
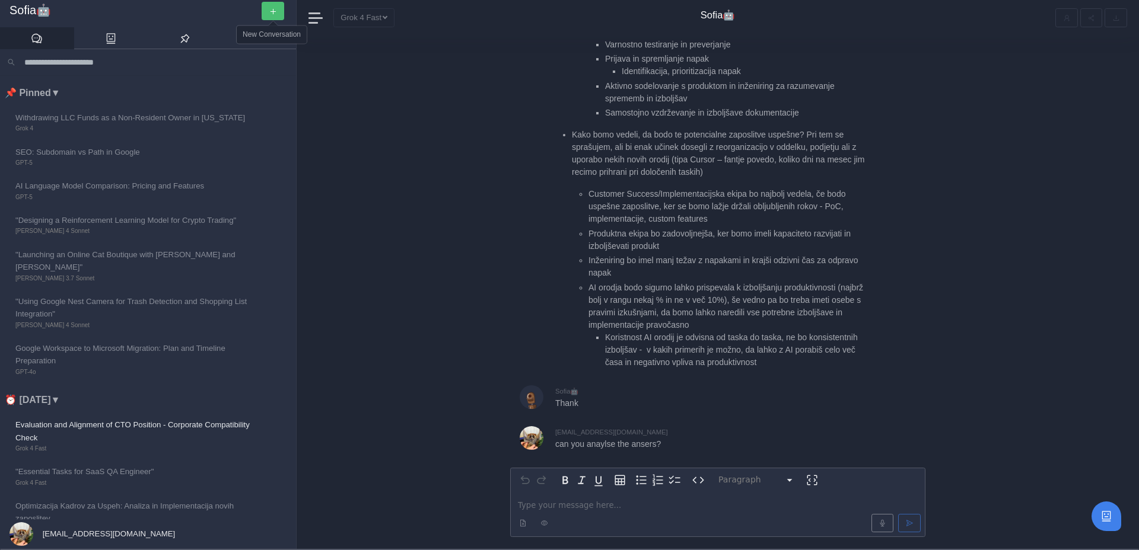
click at [271, 8] on icon "button" at bounding box center [273, 12] width 8 height 8
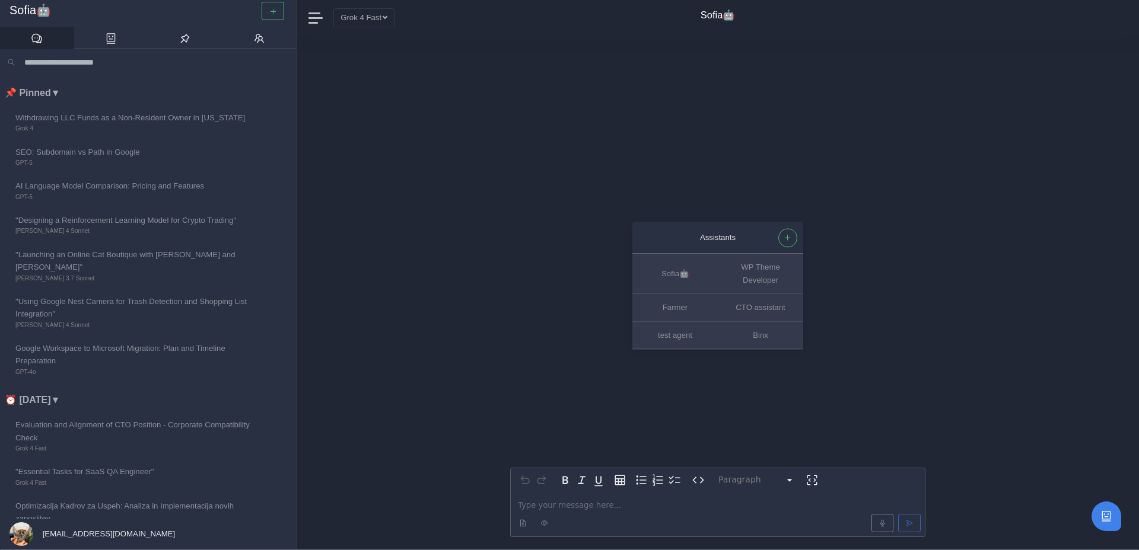
click at [547, 506] on p "editable markdown" at bounding box center [718, 505] width 400 height 12
